Goal: Information Seeking & Learning: Find specific fact

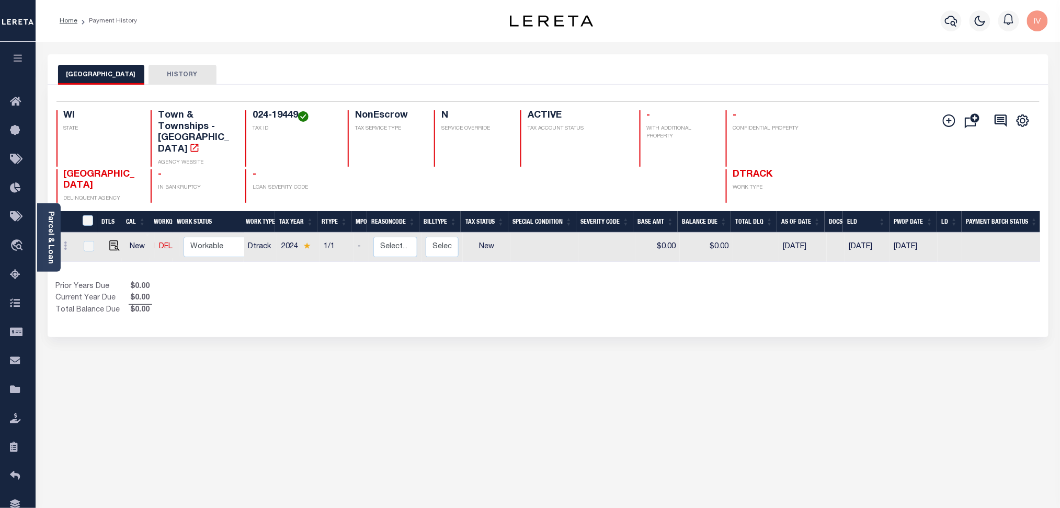
click at [262, 111] on h4 "024-19449" at bounding box center [294, 116] width 83 height 12
drag, startPoint x: 262, startPoint y: 111, endPoint x: 314, endPoint y: 97, distance: 53.2
click at [279, 112] on h4 "024-19449" at bounding box center [294, 116] width 83 height 12
copy h4 "024-19449"
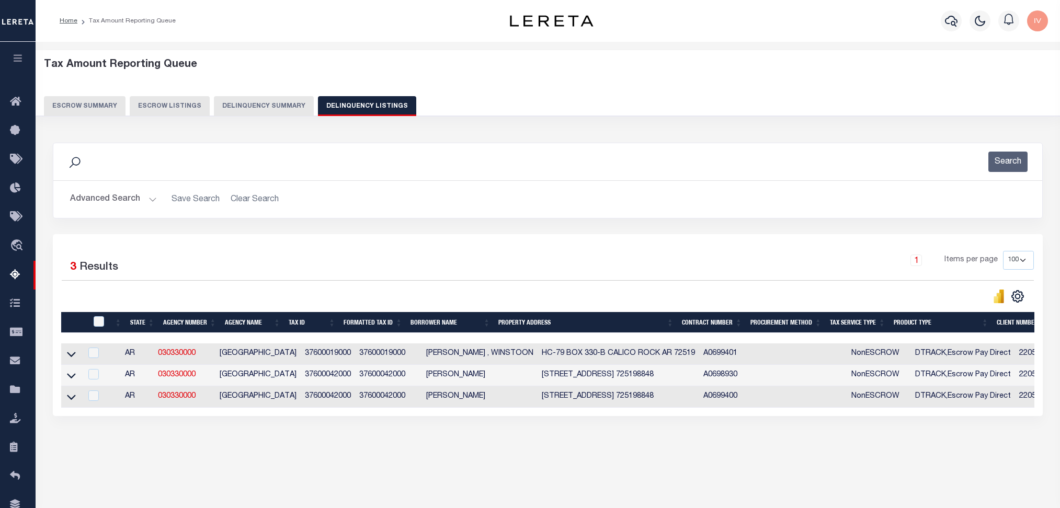
select select
select select "100"
click at [144, 198] on button "Advanced Search" at bounding box center [113, 199] width 87 height 20
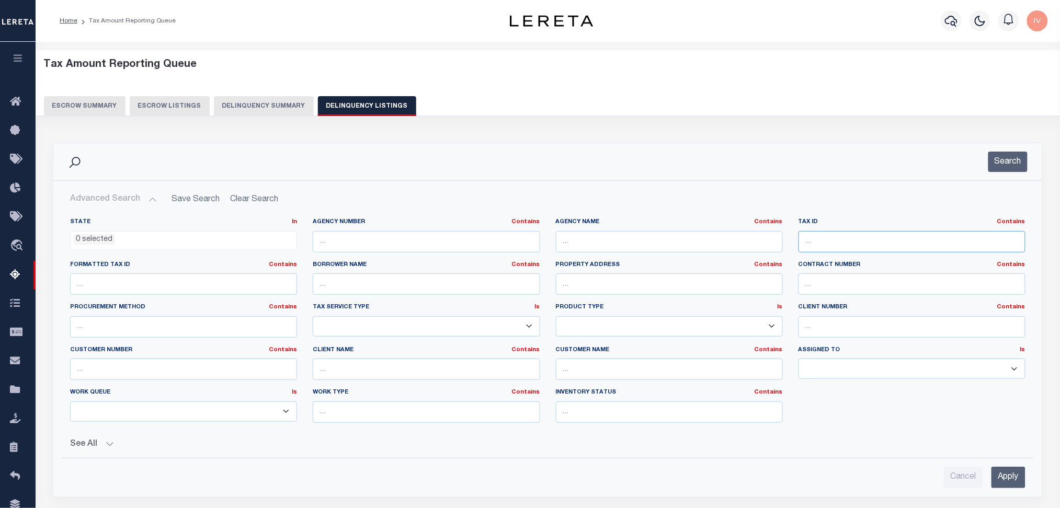
click at [941, 243] on input "text" at bounding box center [911, 241] width 227 height 21
paste input "024-19449"
type input "024-19449"
click at [997, 173] on div "Search" at bounding box center [547, 161] width 989 height 37
click at [1000, 164] on button "Search" at bounding box center [1007, 162] width 39 height 20
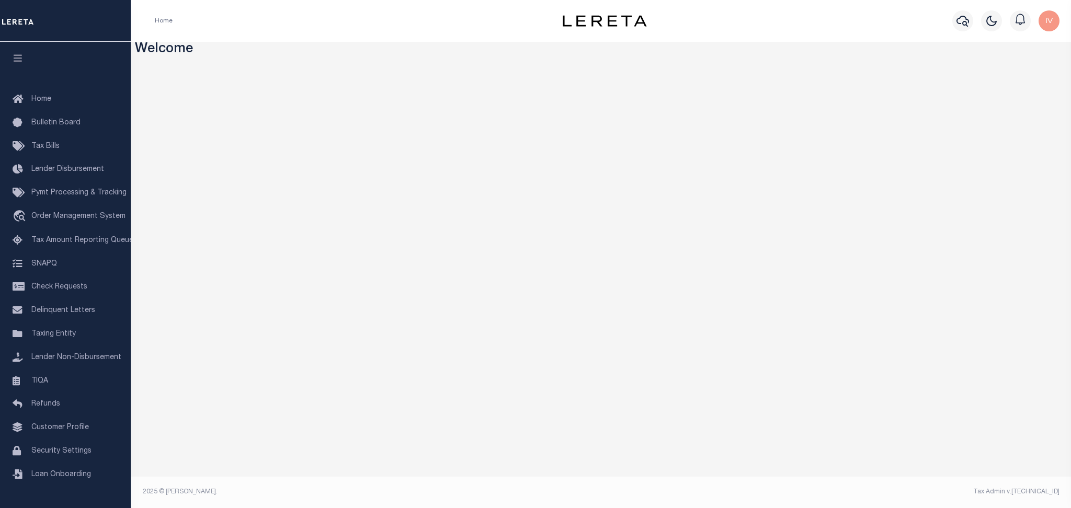
drag, startPoint x: 1, startPoint y: 0, endPoint x: 314, endPoint y: 54, distance: 317.8
click at [314, 54] on h3 "Welcome" at bounding box center [601, 50] width 932 height 16
click at [59, 247] on link "Tax Amount Reporting Queue" at bounding box center [65, 241] width 131 height 24
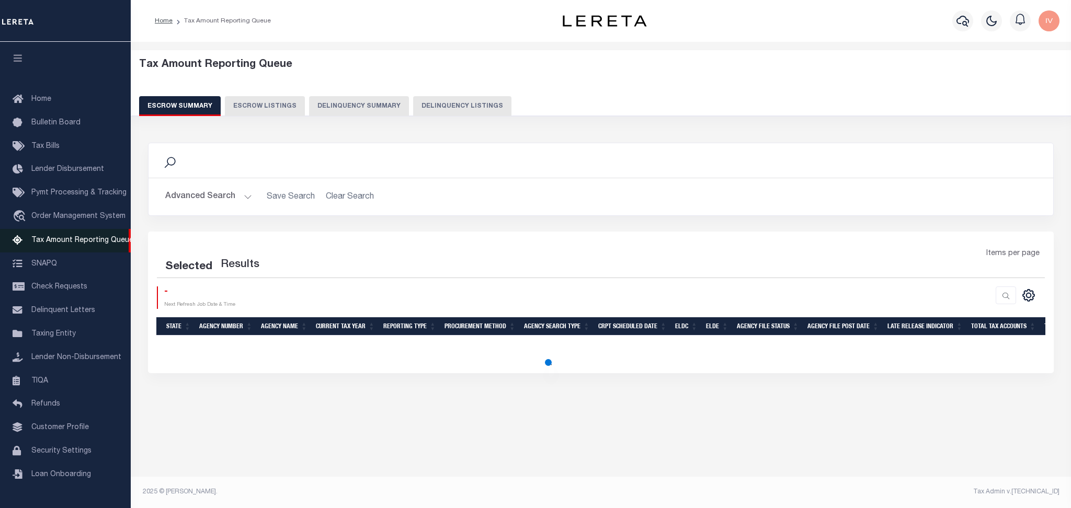
select select "100"
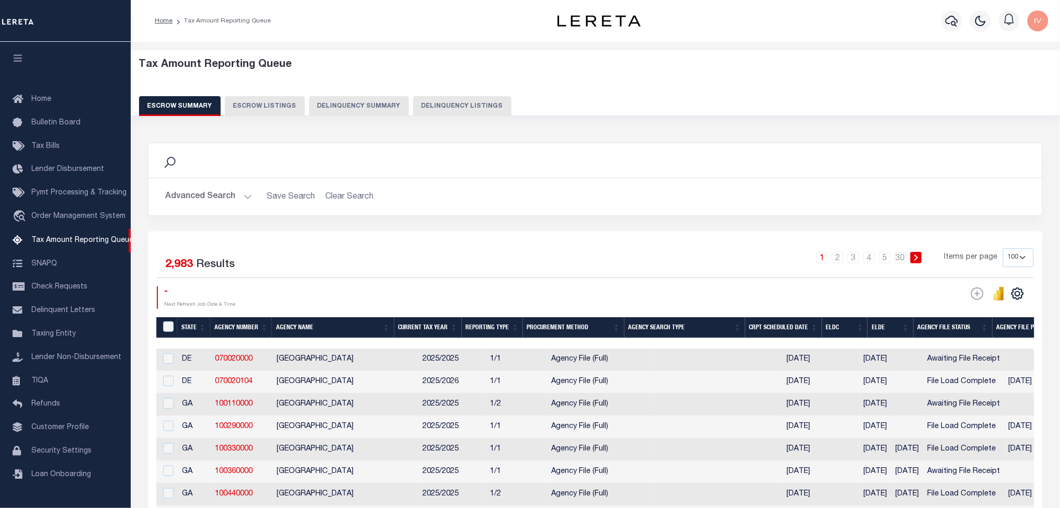
click at [429, 115] on button "Delinquency Listings" at bounding box center [462, 106] width 98 height 20
select select
select select "100"
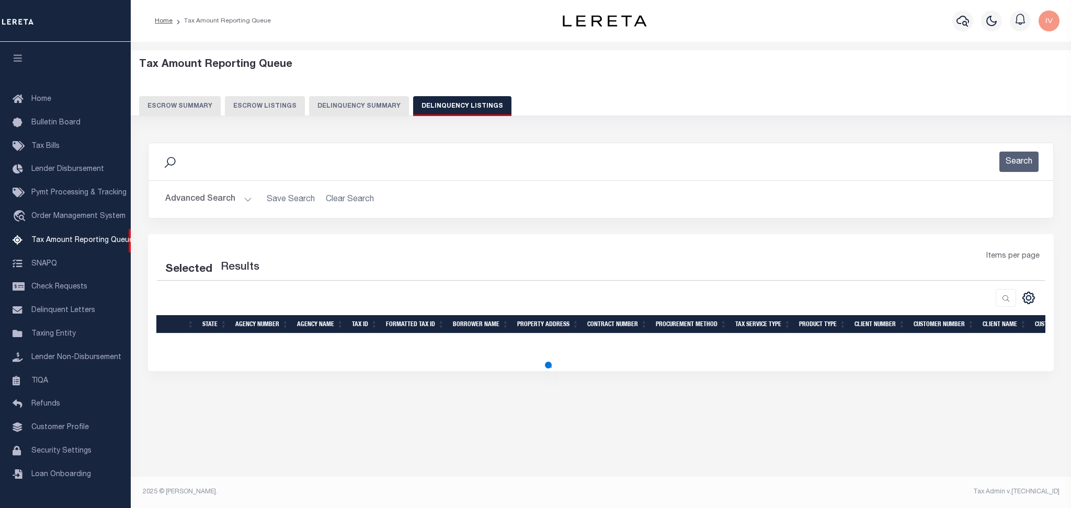
select select "100"
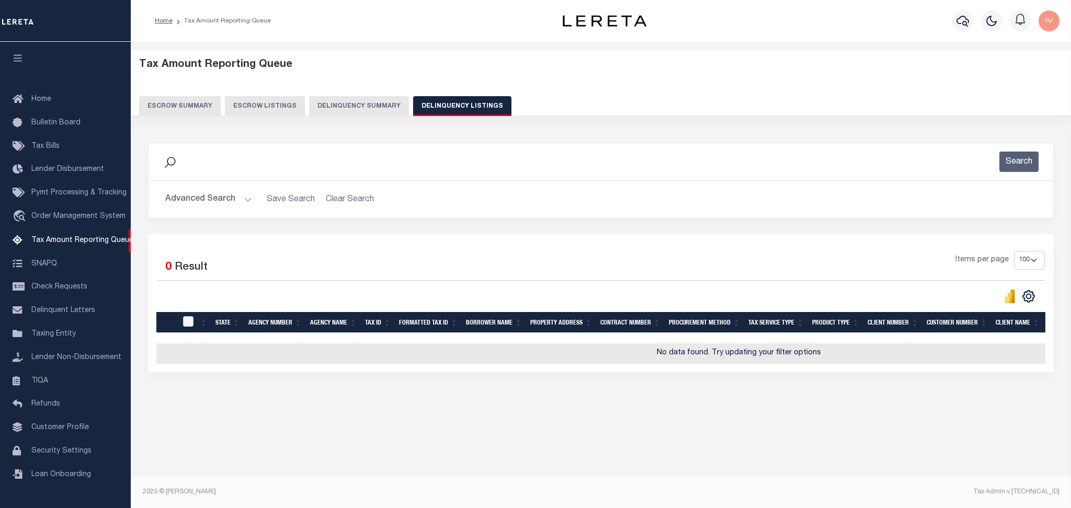
click at [239, 194] on button "Advanced Search" at bounding box center [208, 199] width 87 height 20
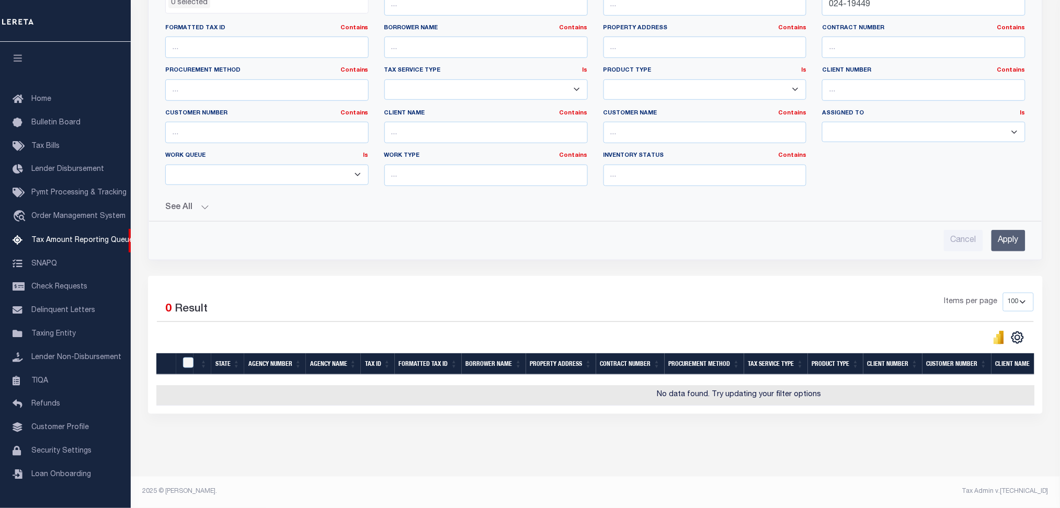
scroll to position [176, 0]
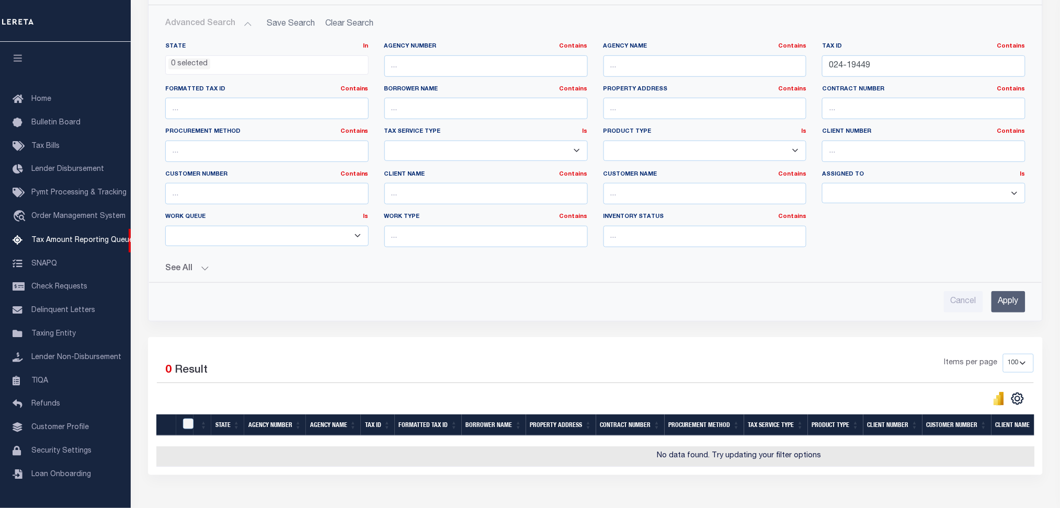
click at [495, 347] on div "Selected 0 Result Items per page 10 25 50 100 500" at bounding box center [595, 406] width 895 height 138
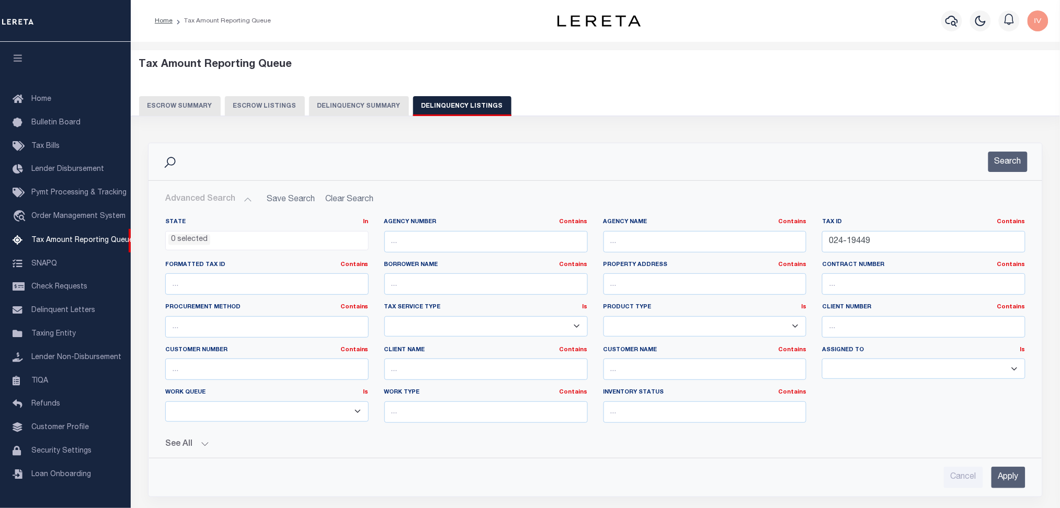
click at [364, 101] on button "Delinquency Summary" at bounding box center [359, 106] width 100 height 20
select select
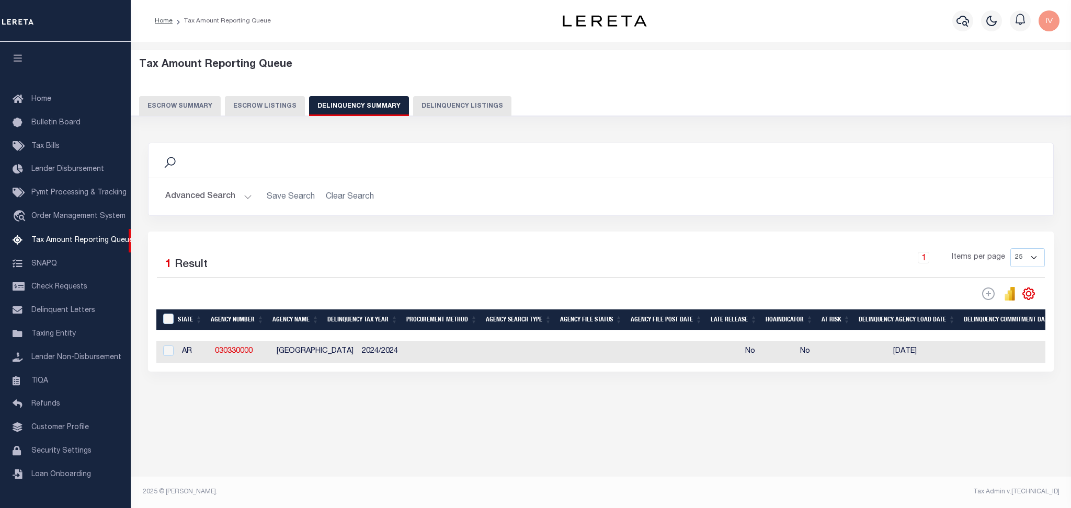
click at [245, 196] on button "Advanced Search" at bounding box center [208, 197] width 87 height 20
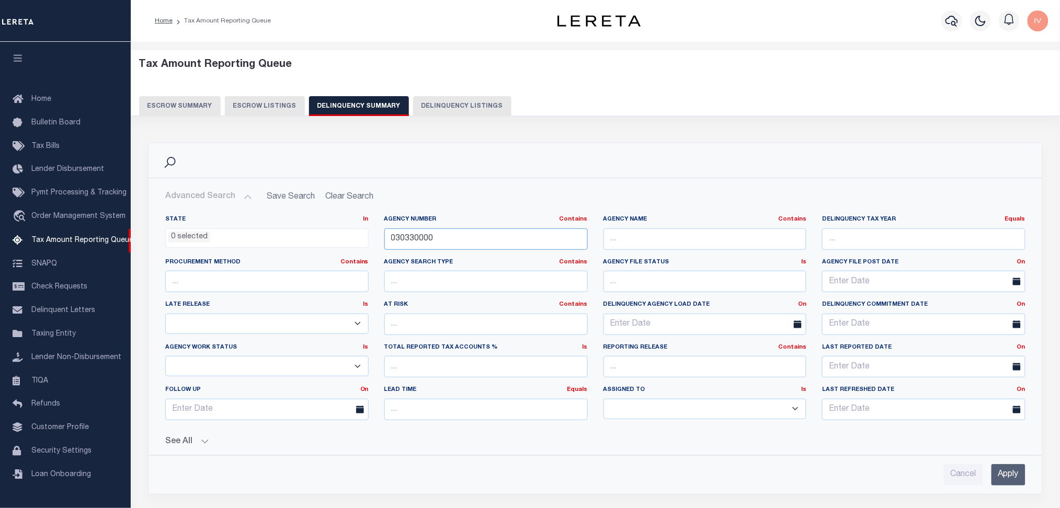
click at [414, 231] on input "030330000" at bounding box center [485, 238] width 203 height 21
click at [434, 236] on input "030330000" at bounding box center [485, 238] width 203 height 21
type input "480040213"
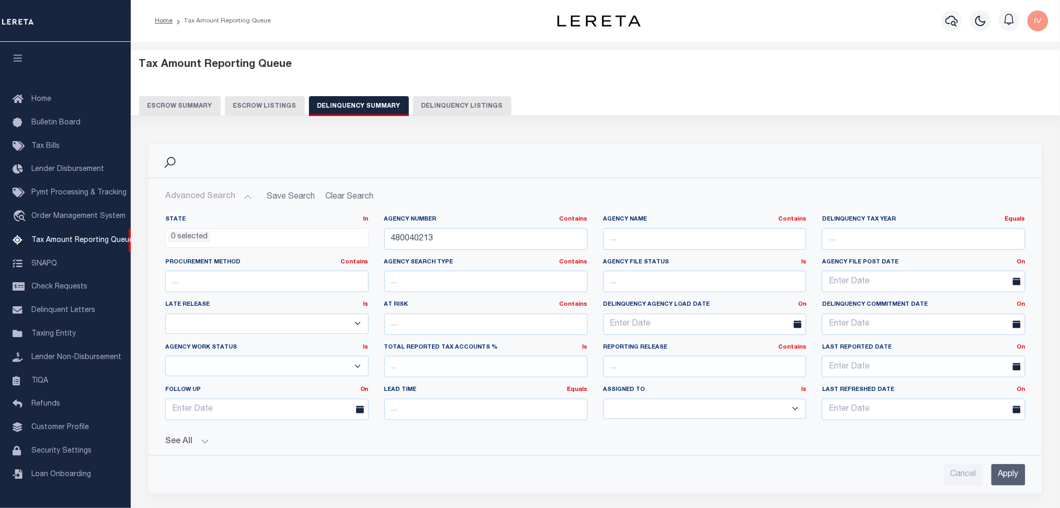
click at [993, 471] on input "Apply" at bounding box center [1008, 474] width 34 height 21
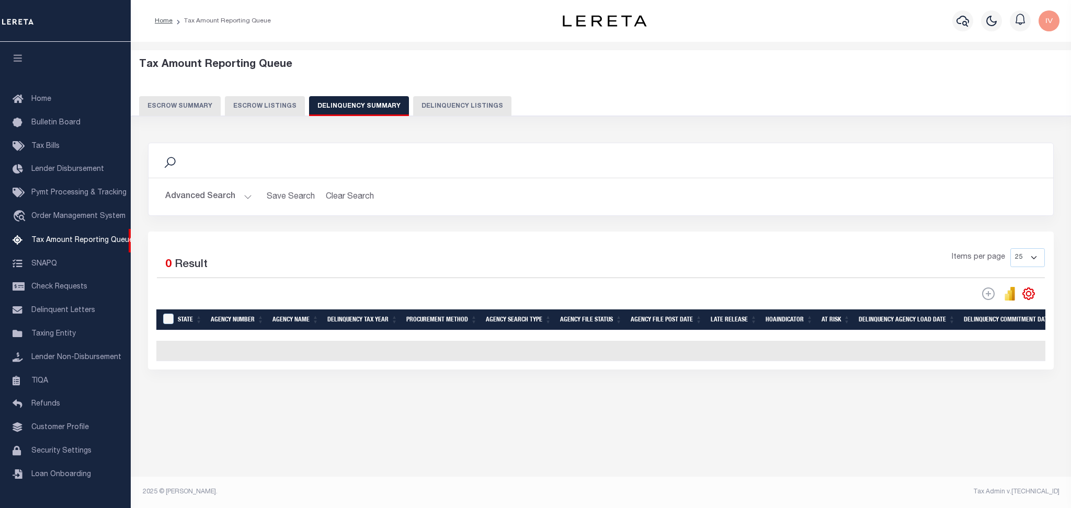
click at [238, 196] on button "Advanced Search" at bounding box center [208, 197] width 87 height 20
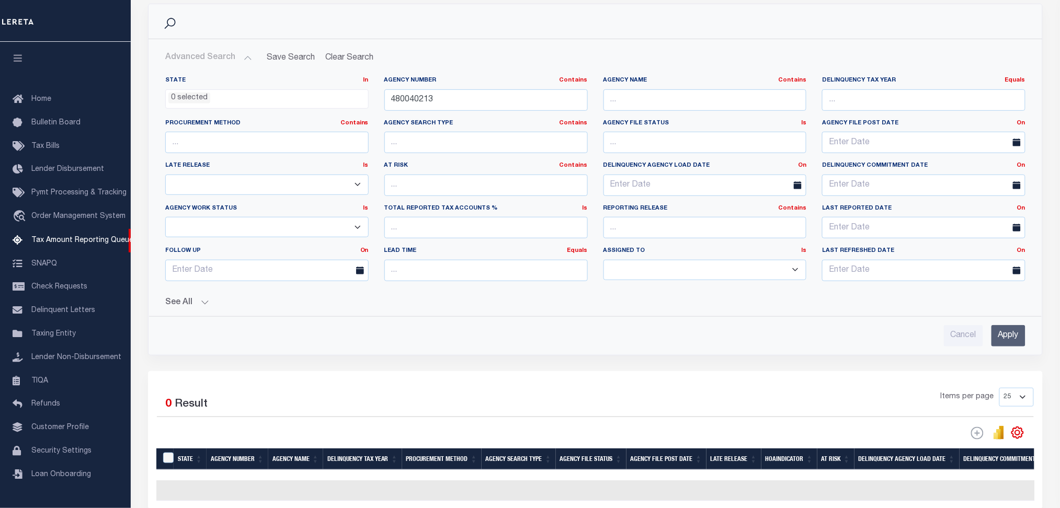
scroll to position [209, 0]
